Goal: Task Accomplishment & Management: Use online tool/utility

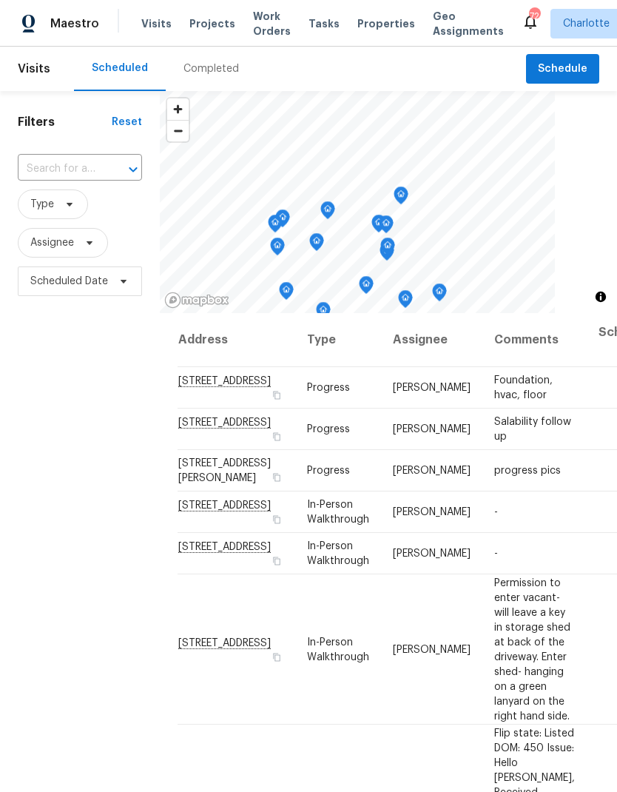
click at [253, 27] on span "Work Orders" at bounding box center [272, 24] width 38 height 30
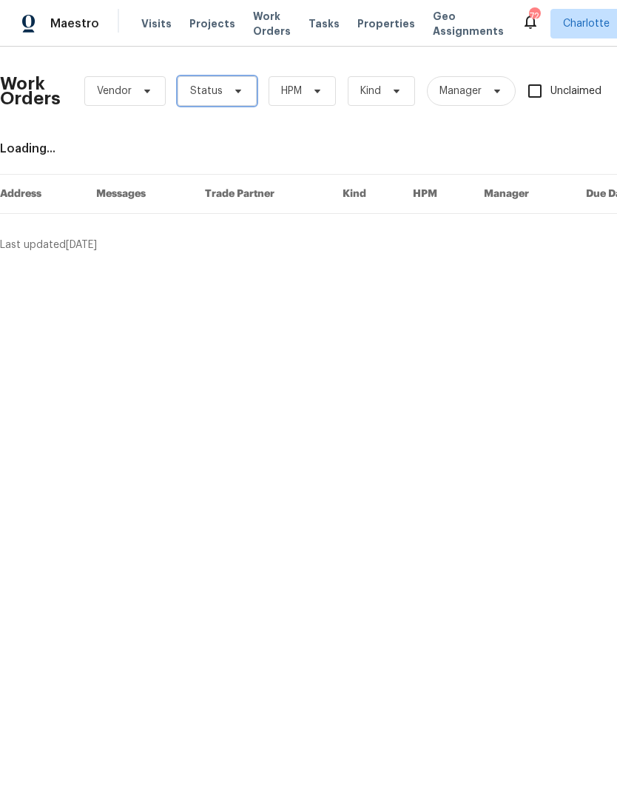
click at [235, 84] on span "Status" at bounding box center [217, 91] width 79 height 30
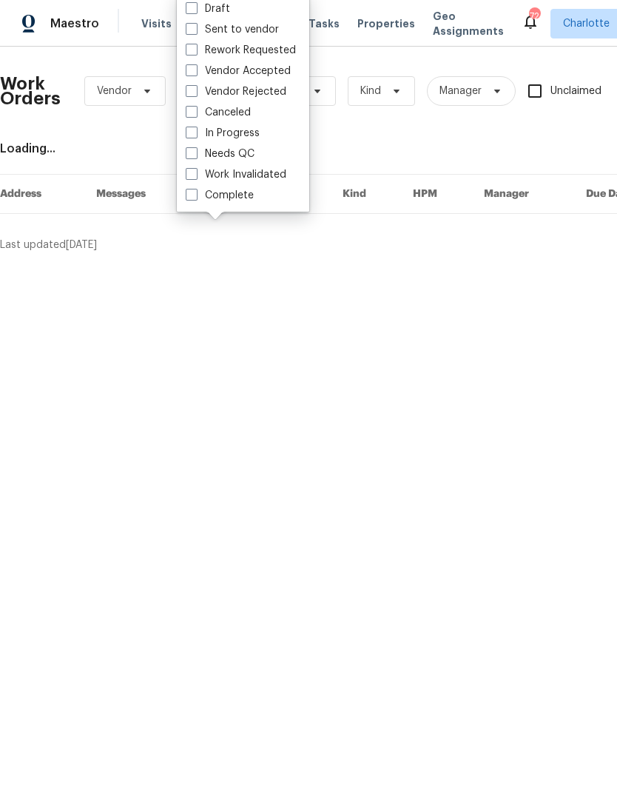
click at [252, 158] on label "Needs QC" at bounding box center [220, 154] width 69 height 15
click at [195, 156] on input "Needs QC" at bounding box center [191, 152] width 10 height 10
checkbox input "true"
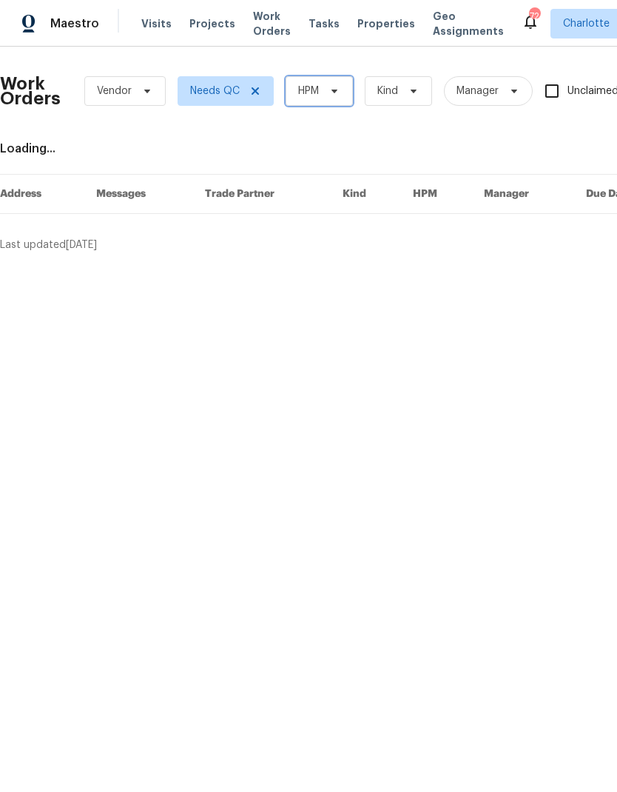
click at [321, 89] on span "HPM" at bounding box center [319, 91] width 67 height 30
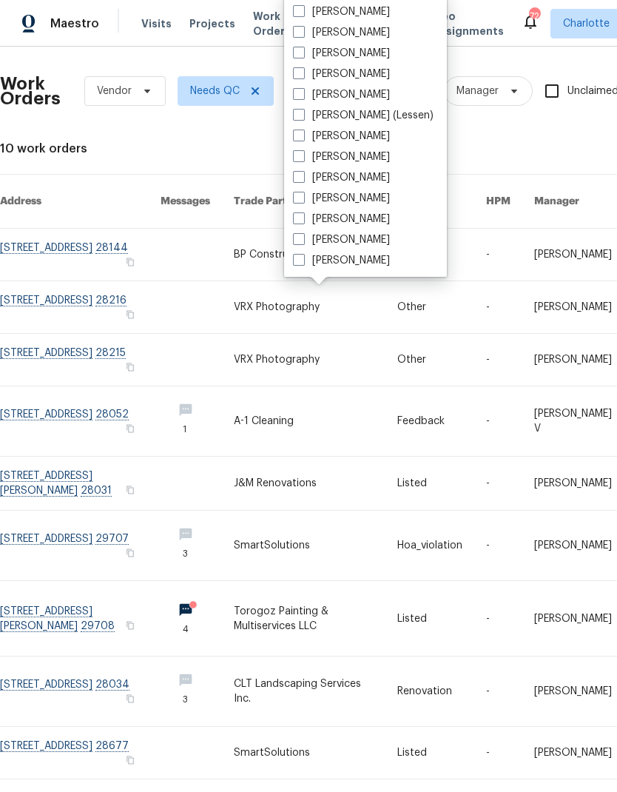
scroll to position [184, 0]
click at [346, 267] on label "[PERSON_NAME]" at bounding box center [341, 260] width 97 height 15
click at [303, 263] on input "[PERSON_NAME]" at bounding box center [298, 258] width 10 height 10
checkbox input "true"
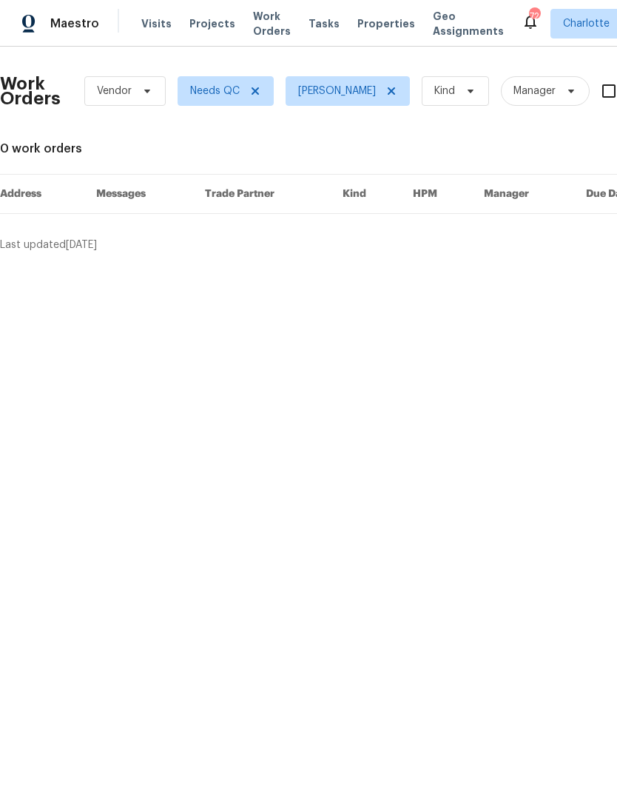
click at [84, 33] on div "Maestro" at bounding box center [49, 24] width 99 height 30
